Goal: Task Accomplishment & Management: Use online tool/utility

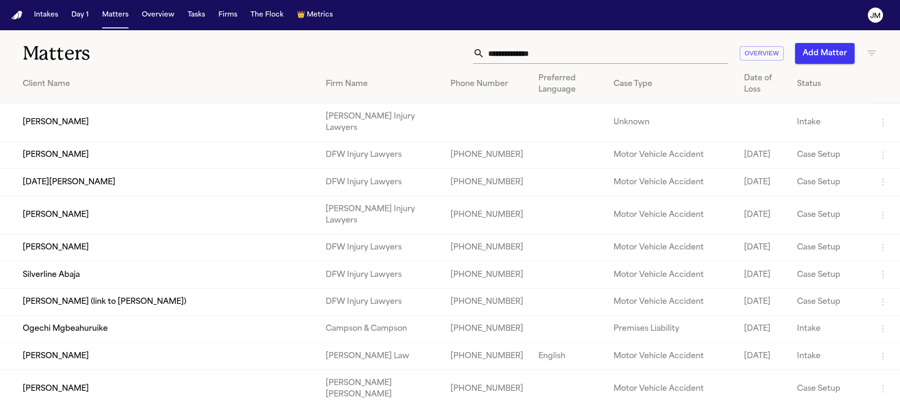
click at [501, 50] on input "text" at bounding box center [606, 53] width 244 height 21
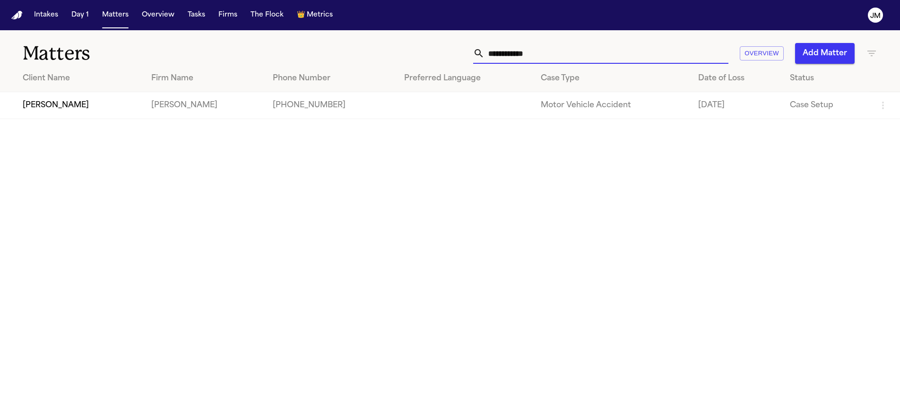
type input "**********"
click at [57, 111] on td "[PERSON_NAME]" at bounding box center [72, 105] width 144 height 27
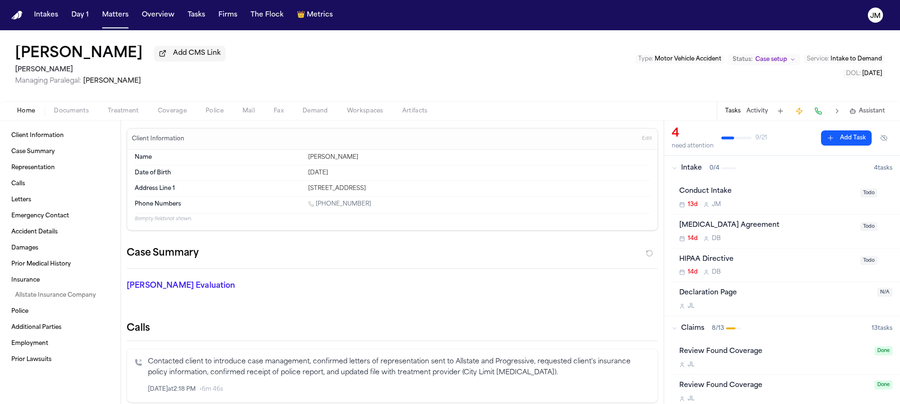
click at [76, 117] on span "button" at bounding box center [71, 116] width 46 height 1
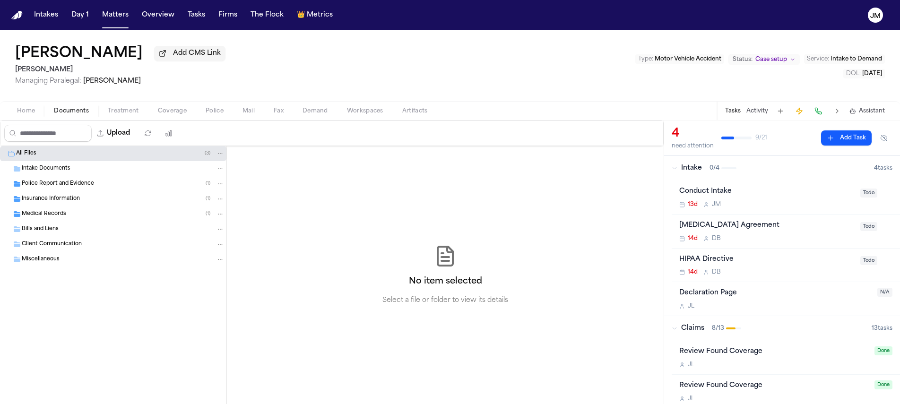
click at [46, 202] on span "Insurance Information" at bounding box center [51, 199] width 58 height 8
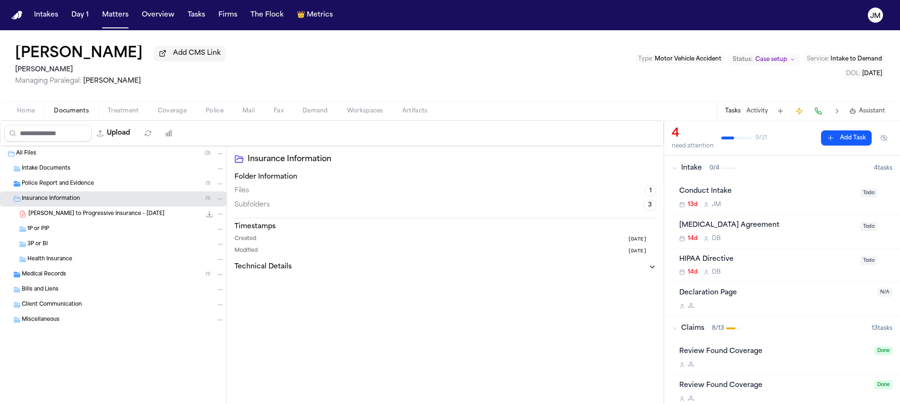
click at [61, 248] on div "3P or BI" at bounding box center [125, 244] width 197 height 9
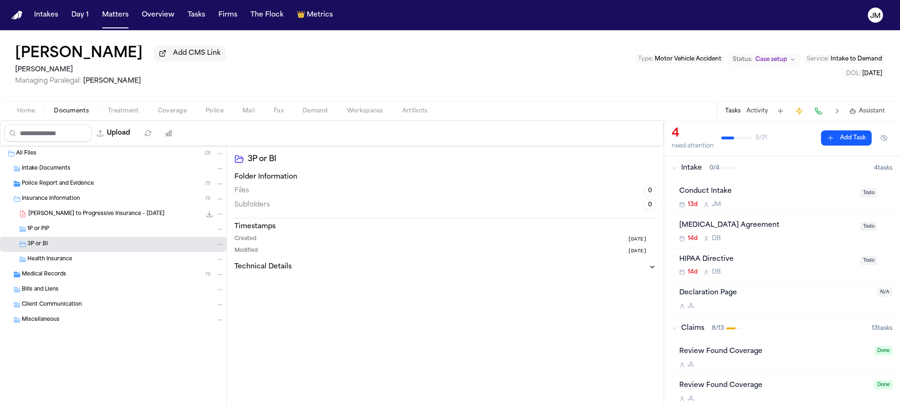
click at [61, 248] on div "3P or BI" at bounding box center [125, 244] width 197 height 9
click at [158, 112] on span "Coverage" at bounding box center [172, 111] width 29 height 8
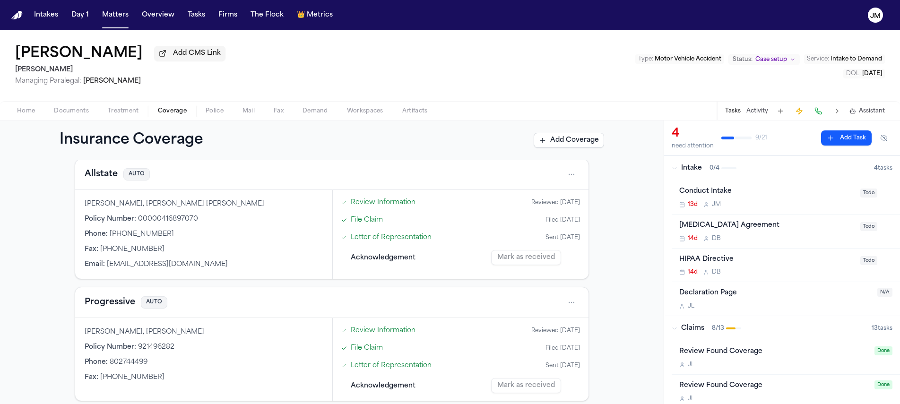
scroll to position [205, 0]
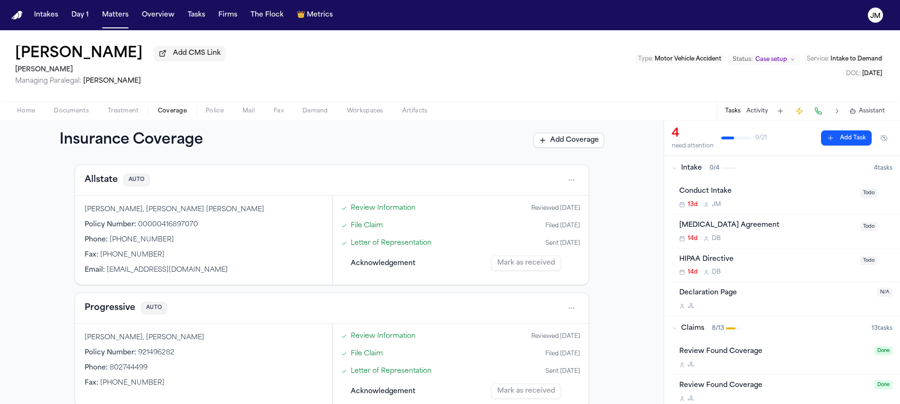
click at [566, 184] on html "Intakes Day 1 Matters Overview Tasks Firms The Flock 👑 Metrics [PERSON_NAME] [P…" at bounding box center [450, 202] width 900 height 404
click at [531, 205] on div "View coverage details" at bounding box center [537, 206] width 71 height 25
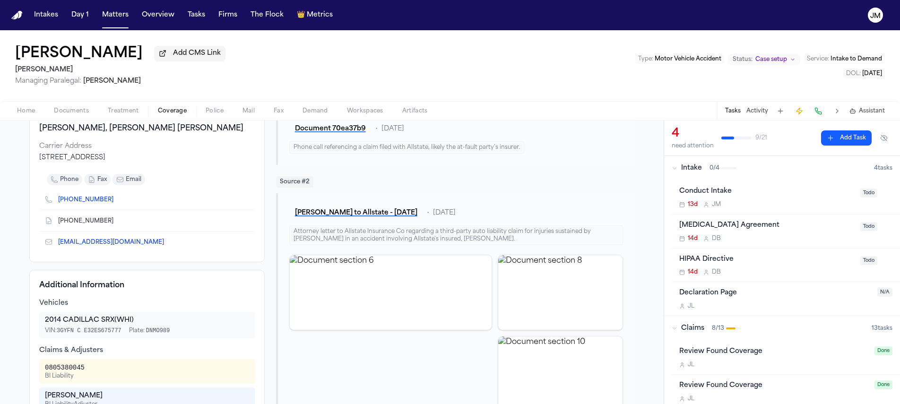
scroll to position [101, 0]
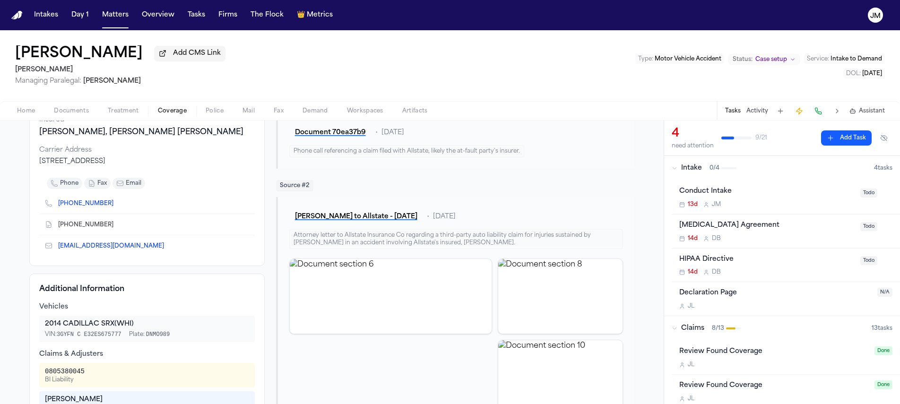
click at [818, 115] on button at bounding box center [817, 110] width 13 height 13
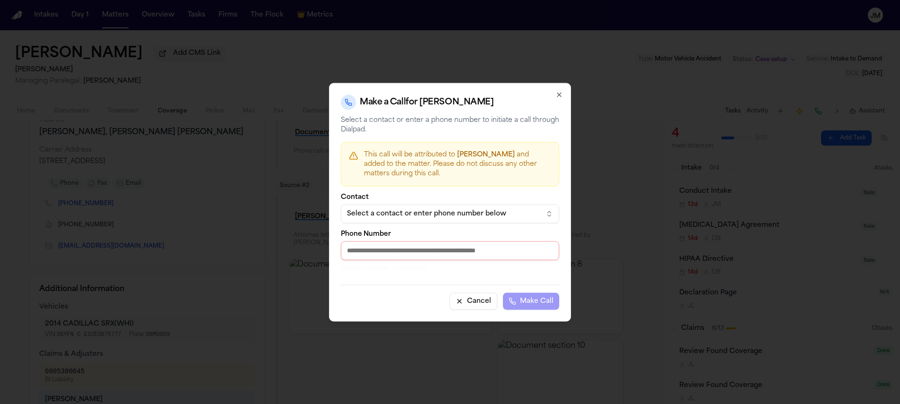
click at [473, 209] on div "Select a contact or enter phone number below" at bounding box center [442, 213] width 191 height 9
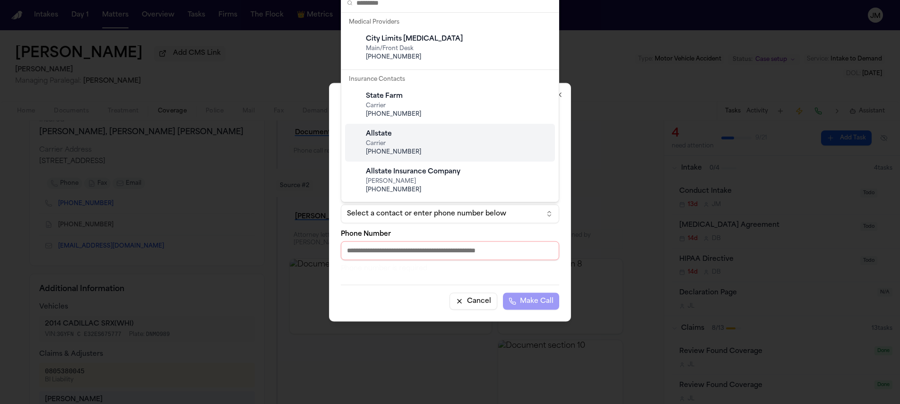
scroll to position [63, 0]
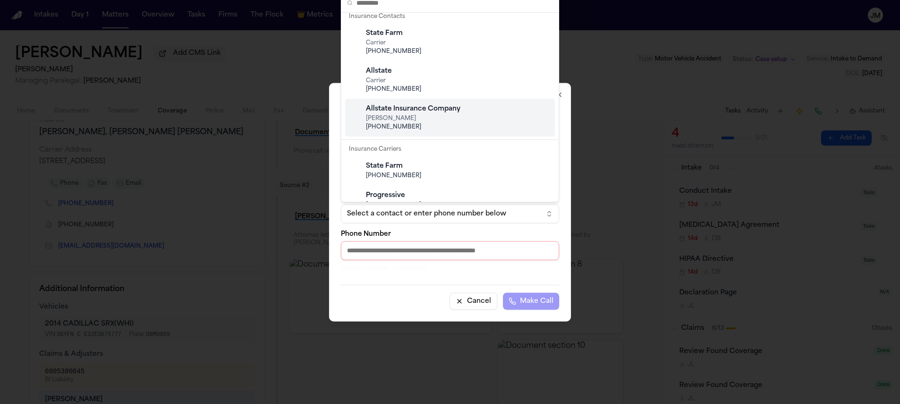
click at [418, 124] on span "[PHONE_NUMBER]" at bounding box center [457, 127] width 183 height 8
type input "**********"
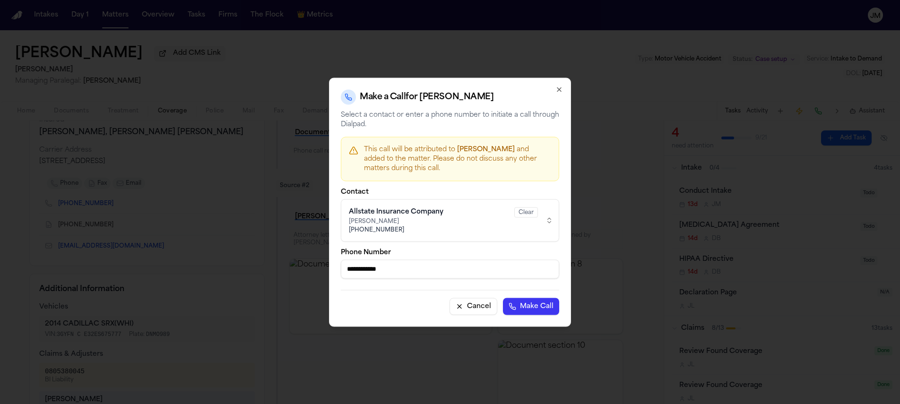
click at [524, 310] on button "Make Call" at bounding box center [531, 306] width 56 height 17
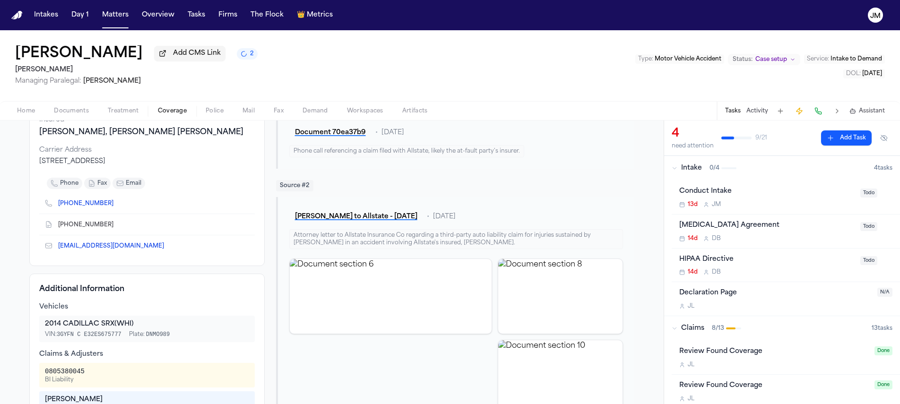
click at [70, 112] on span "Documents" at bounding box center [71, 111] width 35 height 8
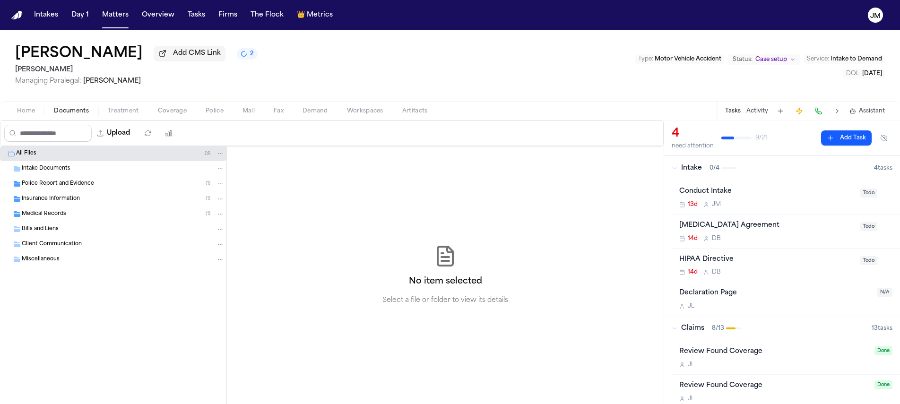
click at [62, 185] on span "Police Report and Evidence" at bounding box center [58, 184] width 72 height 8
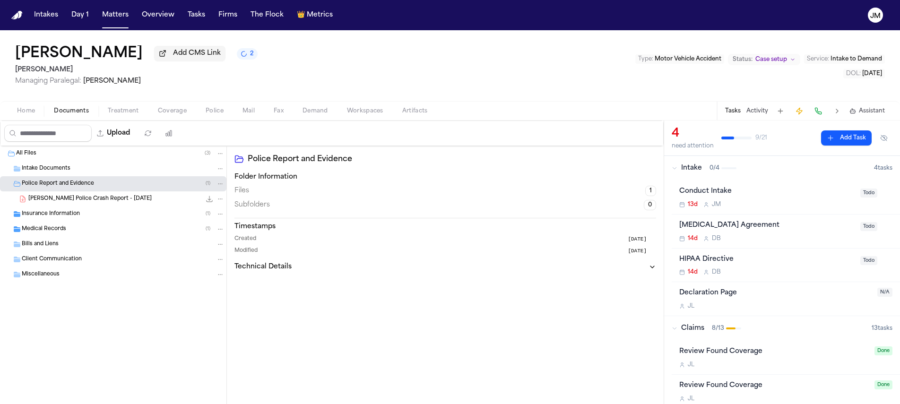
click at [65, 200] on span "[PERSON_NAME] Police Crash Report - [DATE]" at bounding box center [89, 199] width 123 height 8
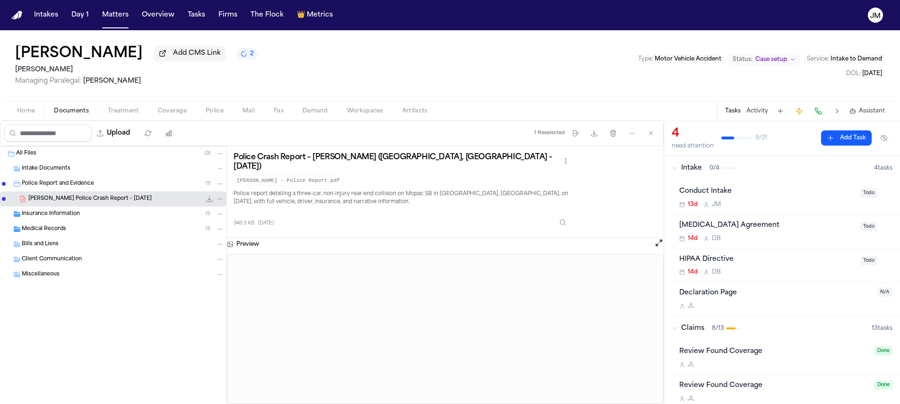
click at [660, 240] on button "Open preview" at bounding box center [658, 242] width 9 height 9
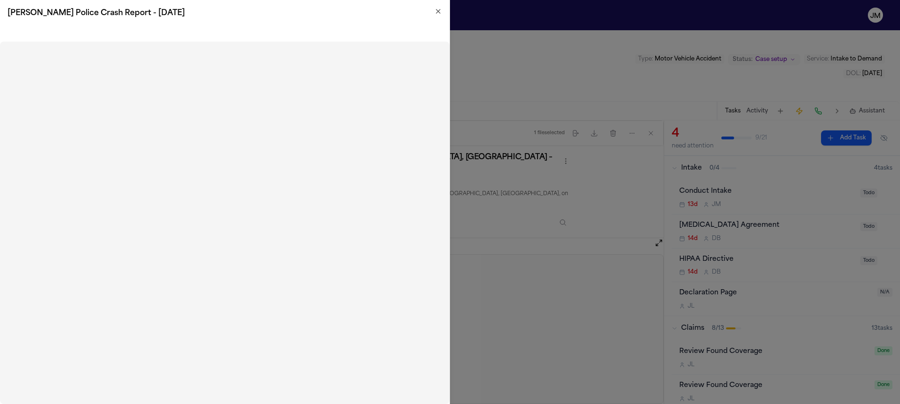
click at [224, 32] on div "[PERSON_NAME] Police Crash Report - [DATE] Close" at bounding box center [225, 202] width 450 height 404
click at [438, 13] on icon "button" at bounding box center [438, 12] width 8 height 8
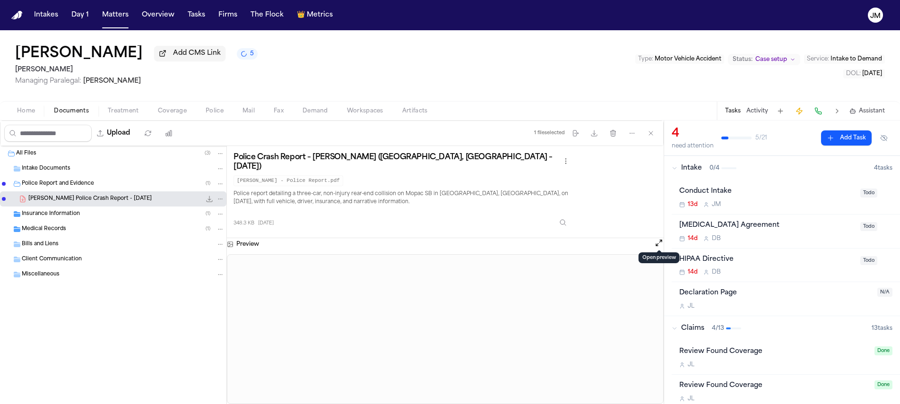
click at [28, 110] on span "Home" at bounding box center [26, 111] width 18 height 8
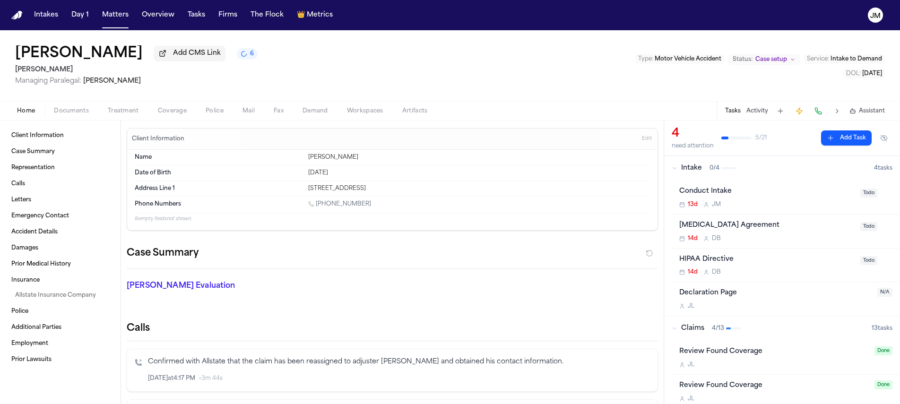
click at [172, 114] on span "Coverage" at bounding box center [172, 111] width 29 height 8
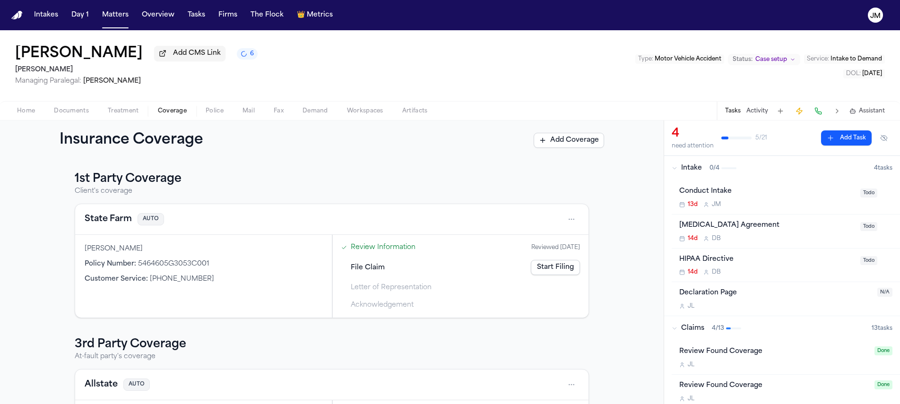
scroll to position [189, 0]
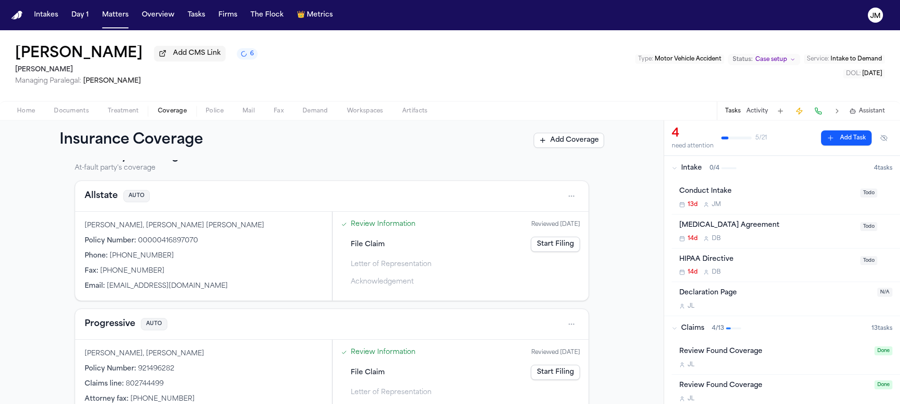
click at [569, 198] on html "Intakes Day 1 Matters Overview Tasks Firms The Flock 👑 Metrics [PERSON_NAME] [P…" at bounding box center [450, 202] width 900 height 404
click at [541, 217] on div "View coverage details" at bounding box center [537, 222] width 71 height 25
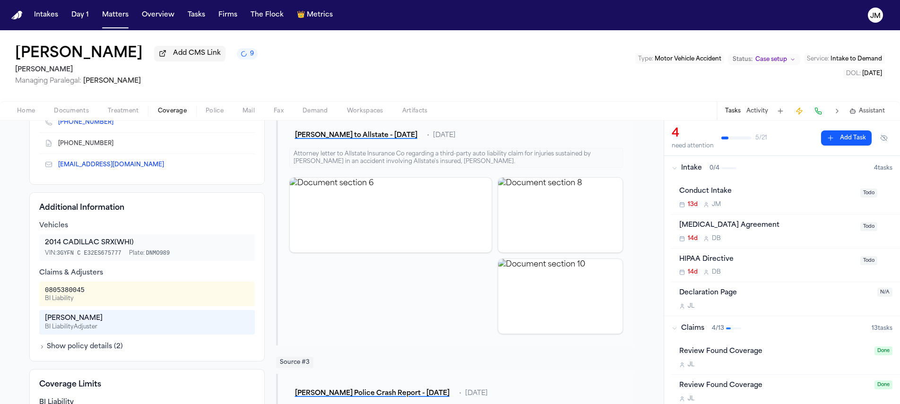
scroll to position [194, 0]
